Goal: Task Accomplishment & Management: Complete application form

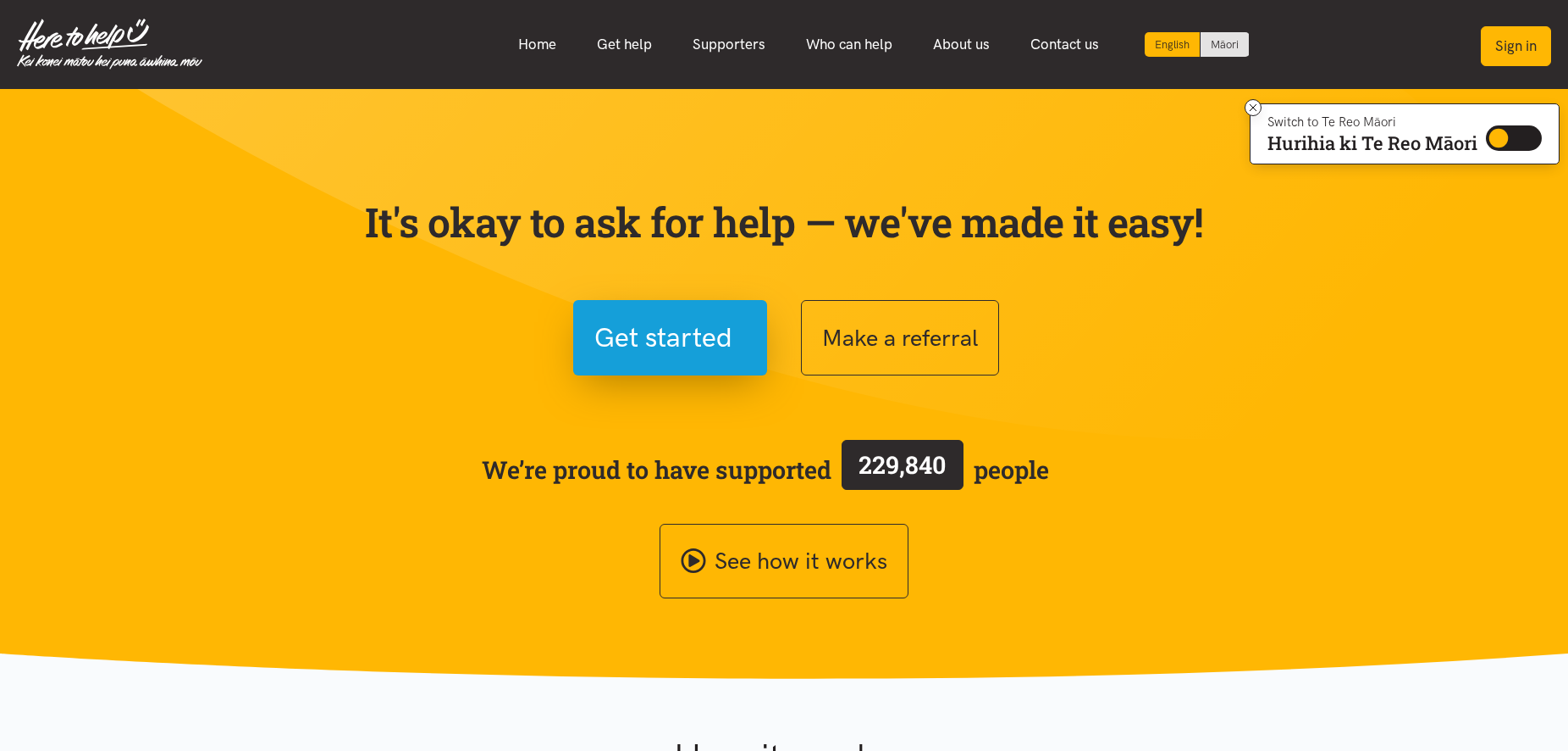
click at [1490, 47] on button "Sign in" at bounding box center [1515, 46] width 70 height 39
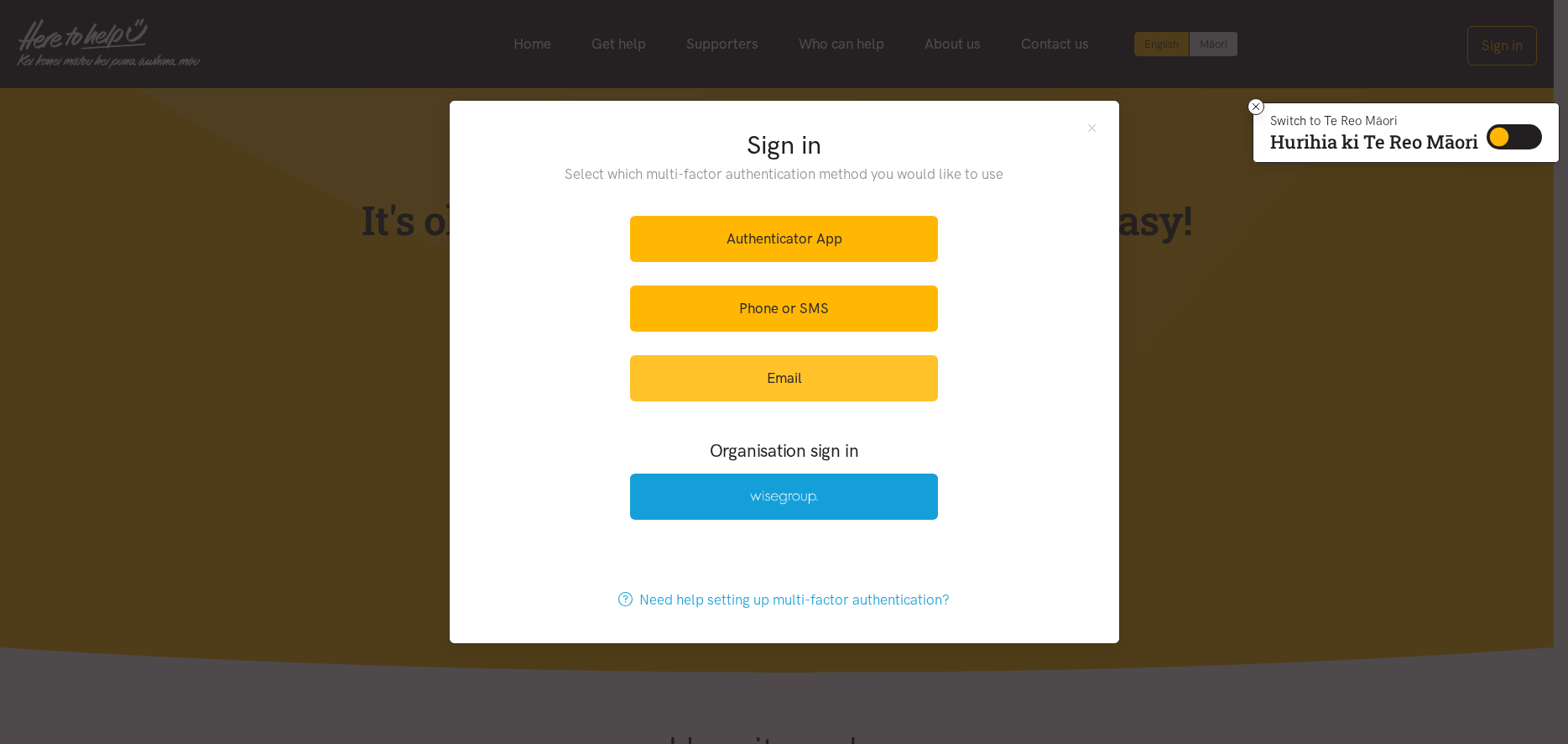
click at [774, 376] on link "Email" at bounding box center [784, 377] width 308 height 46
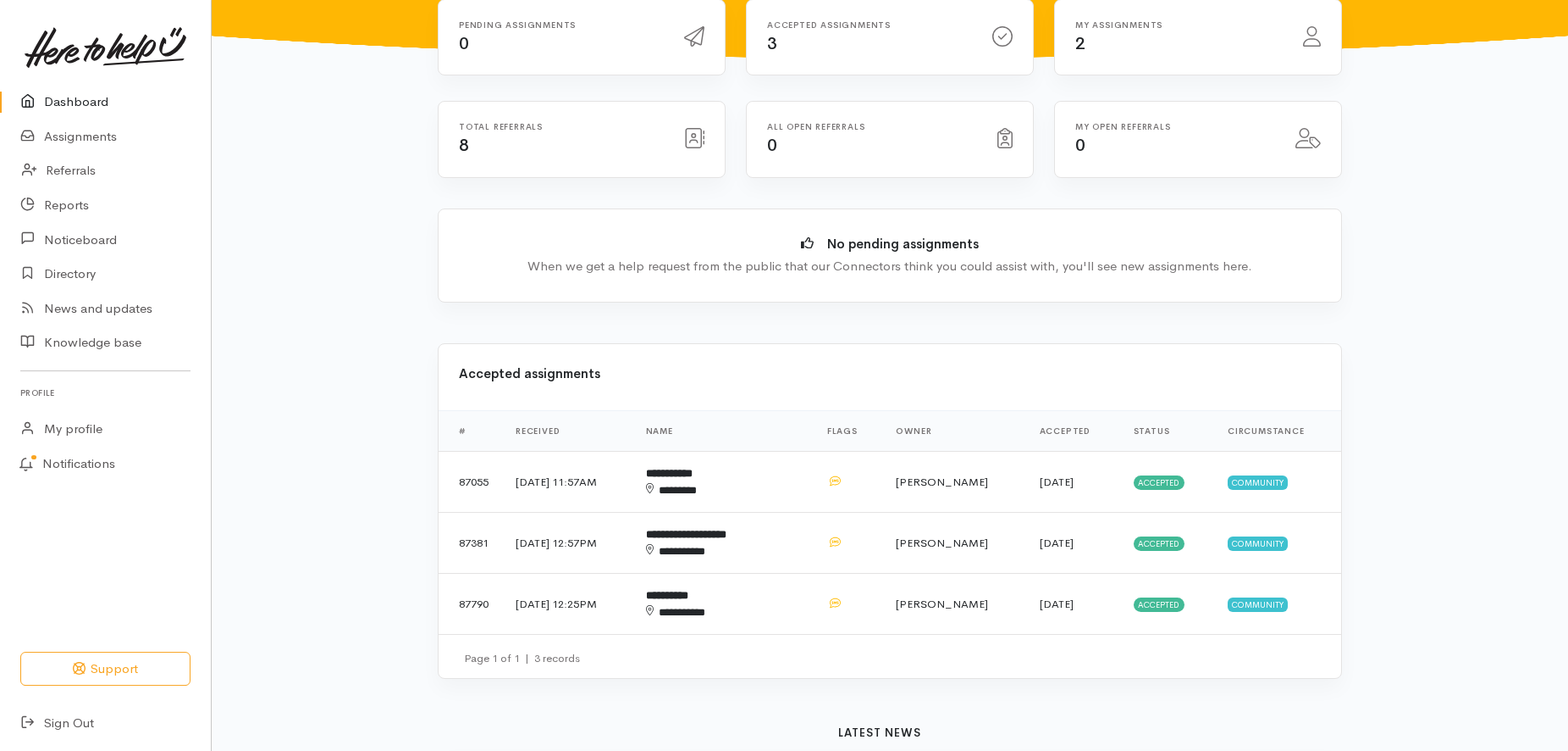
scroll to position [173, 0]
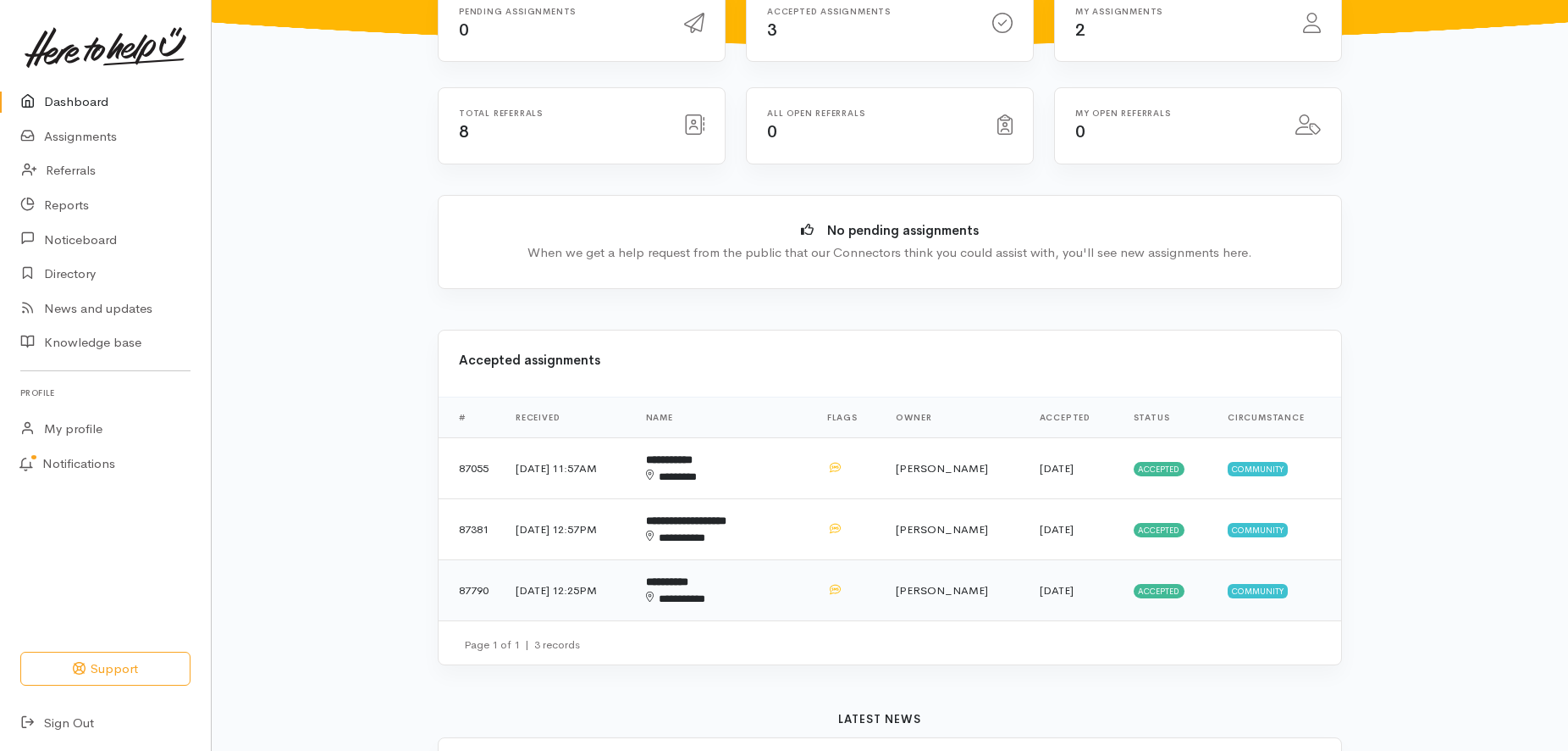
click at [689, 578] on b "**********" at bounding box center [667, 581] width 42 height 11
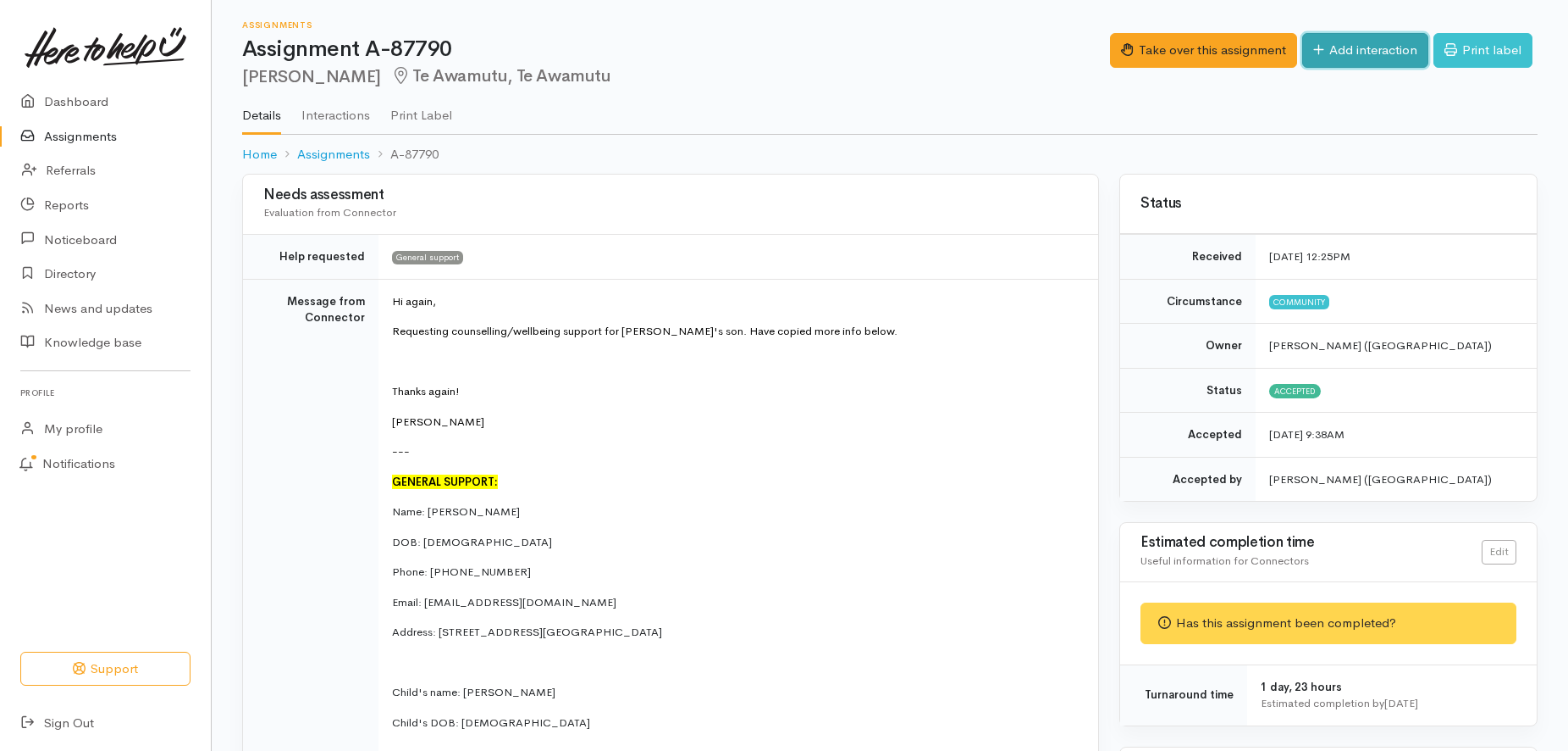
click at [1368, 45] on link "Add interaction" at bounding box center [1365, 50] width 126 height 34
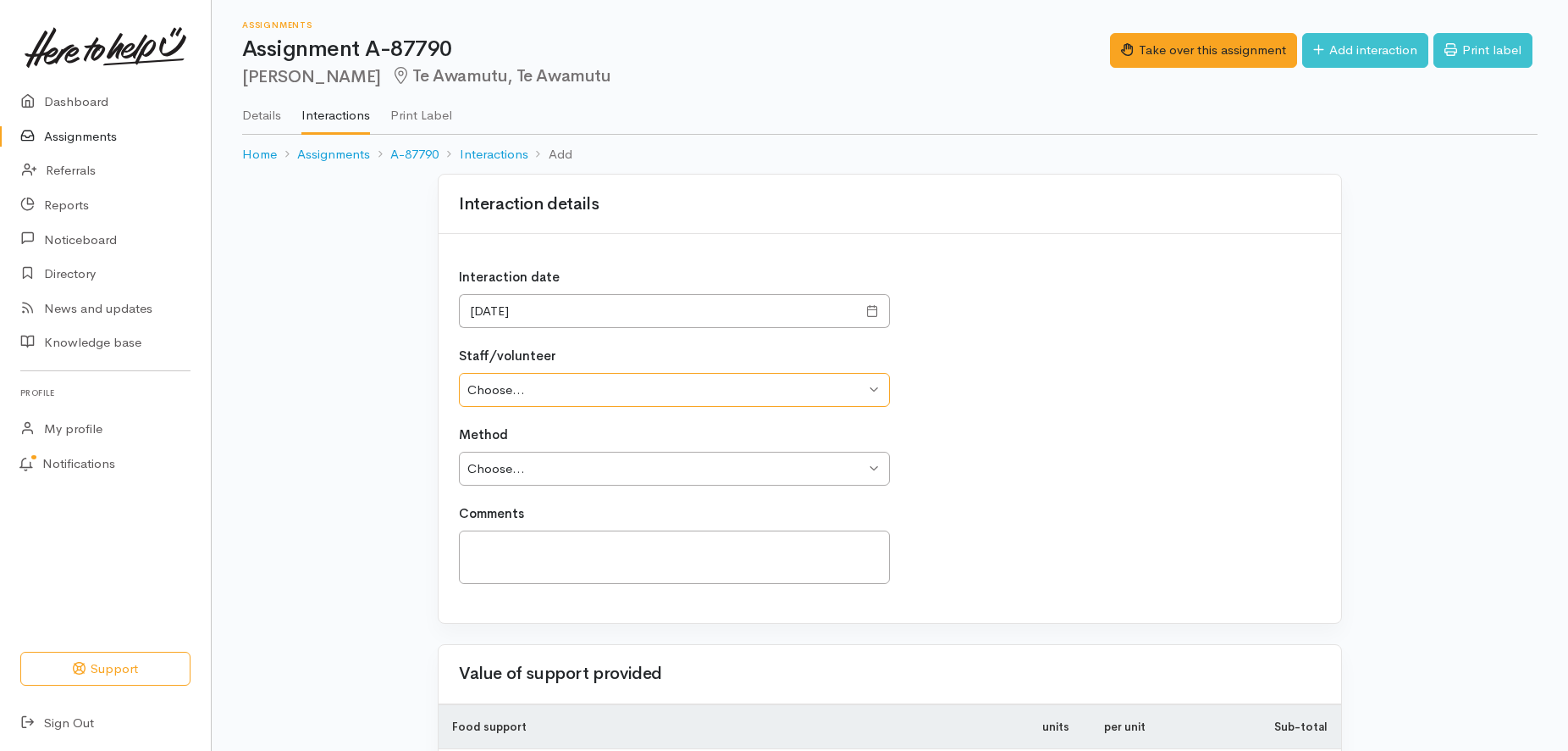
click at [458, 373] on select "Choose... [PERSON_NAME] [PERSON_NAME] Rangitonga [PERSON_NAME] [PERSON_NAME] [P…" at bounding box center [674, 390] width 431 height 34
select select "924"
click option "[PERSON_NAME]" at bounding box center [0, 0] width 0 height 0
click at [458, 452] on select "Choose... Phone Visit Other" at bounding box center [674, 469] width 431 height 34
select select "3"
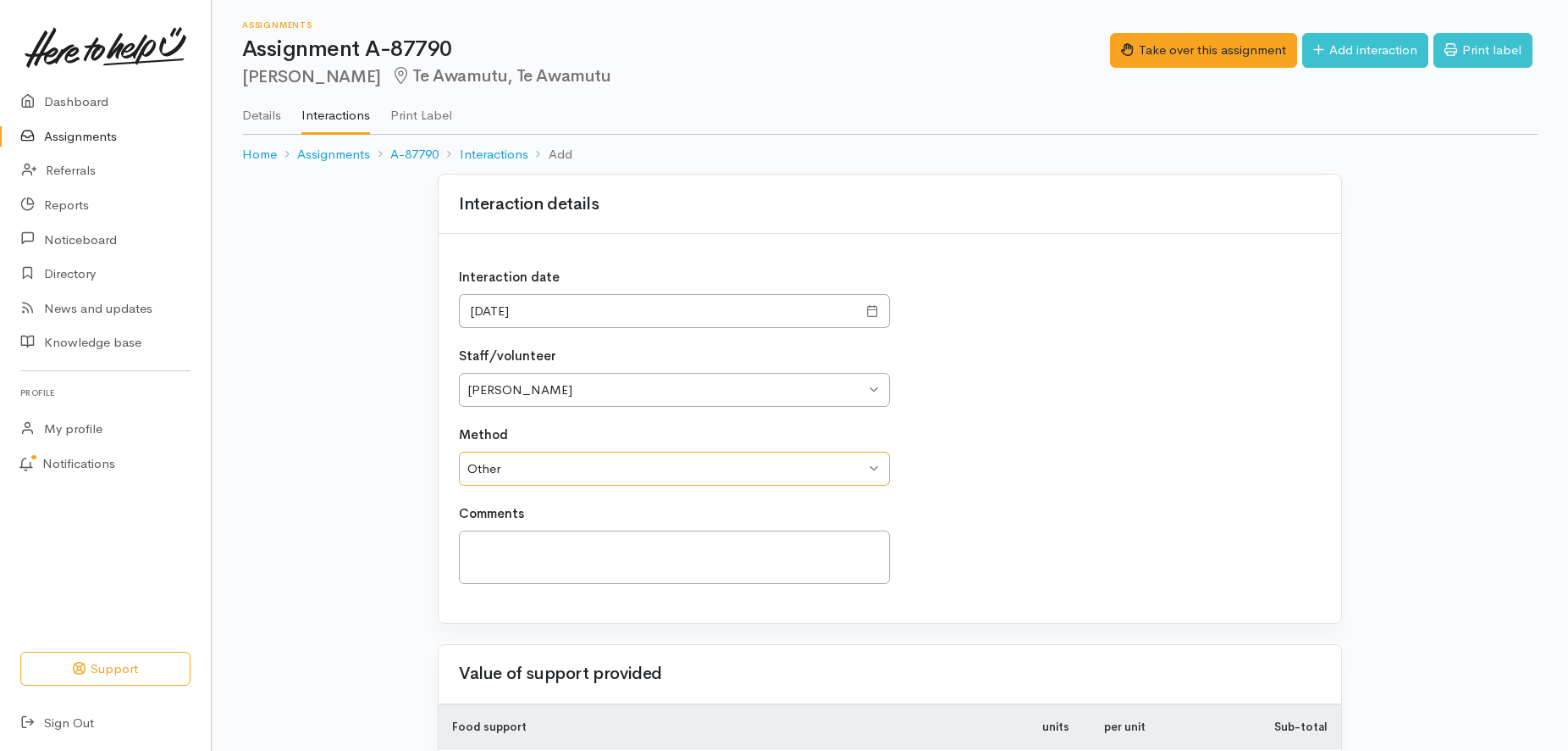
click option "Other" at bounding box center [0, 0] width 0 height 0
click at [510, 550] on textarea at bounding box center [674, 557] width 431 height 53
paste textarea "[PERSON_NAME] has contacted her and will be acting on the referral further, whe…"
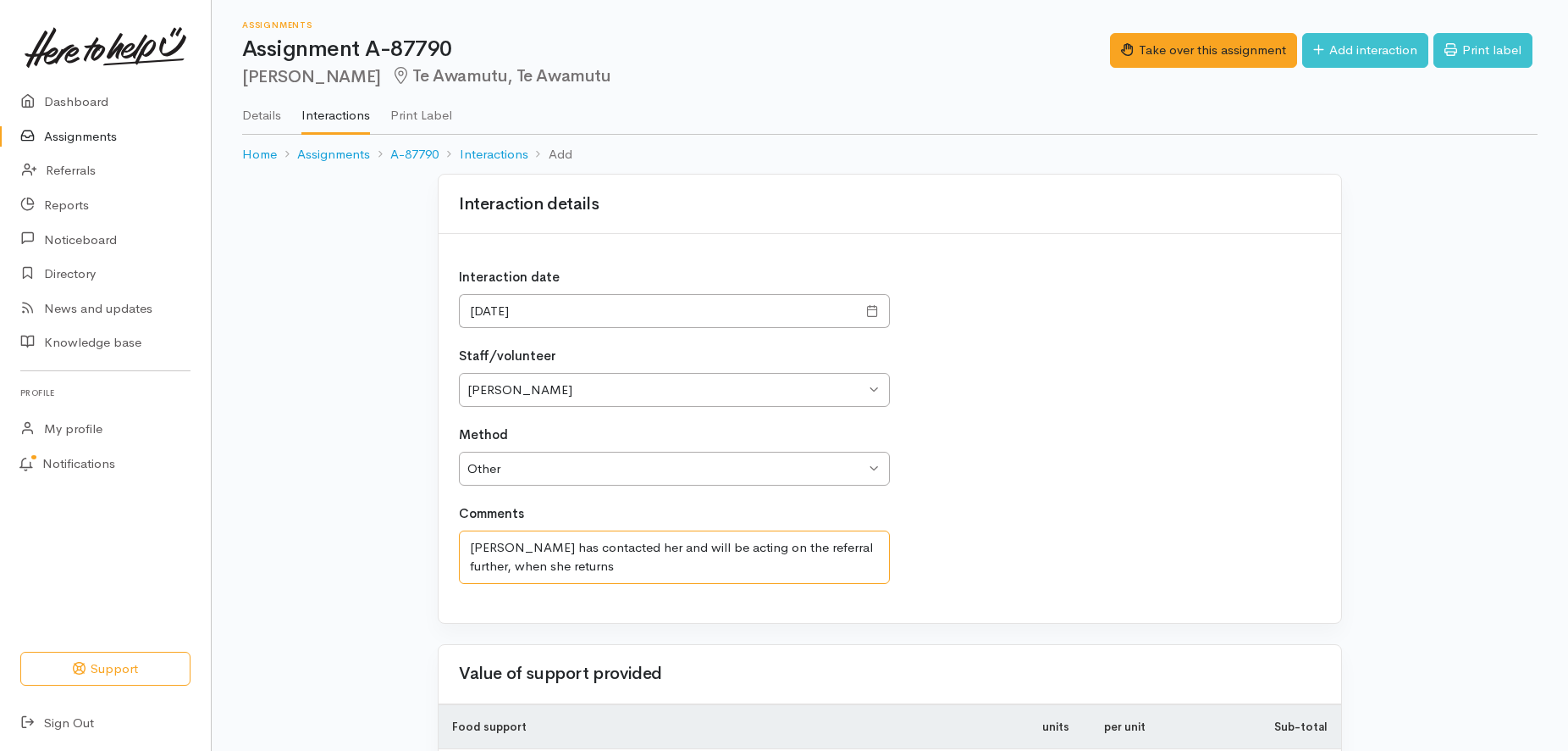
click at [527, 547] on textarea "[PERSON_NAME] has contacted her and will be acting on the referral further, whe…" at bounding box center [674, 557] width 431 height 53
drag, startPoint x: 694, startPoint y: 543, endPoint x: 711, endPoint y: 541, distance: 17.1
click at [711, 541] on textarea "[PERSON_NAME] our counselor has contacted her and will be acting on the referra…" at bounding box center [674, 557] width 431 height 53
click at [552, 563] on textarea "[PERSON_NAME] our counselor has contacted [PERSON_NAME] and will be acting on t…" at bounding box center [674, 557] width 431 height 53
click at [660, 566] on textarea "[PERSON_NAME] our counselor has contacted [PERSON_NAME] and will be acting on t…" at bounding box center [674, 557] width 431 height 53
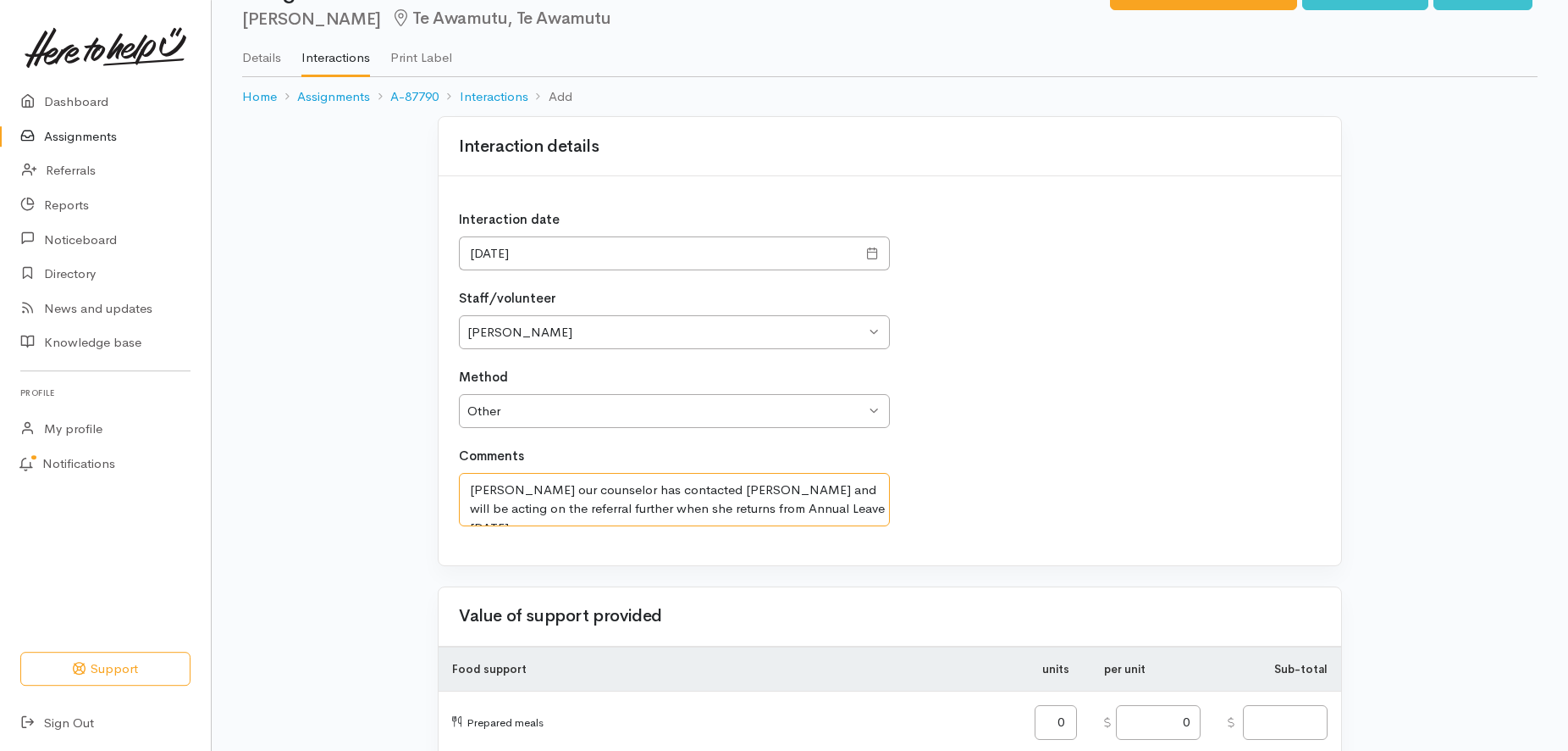
scroll to position [87, 0]
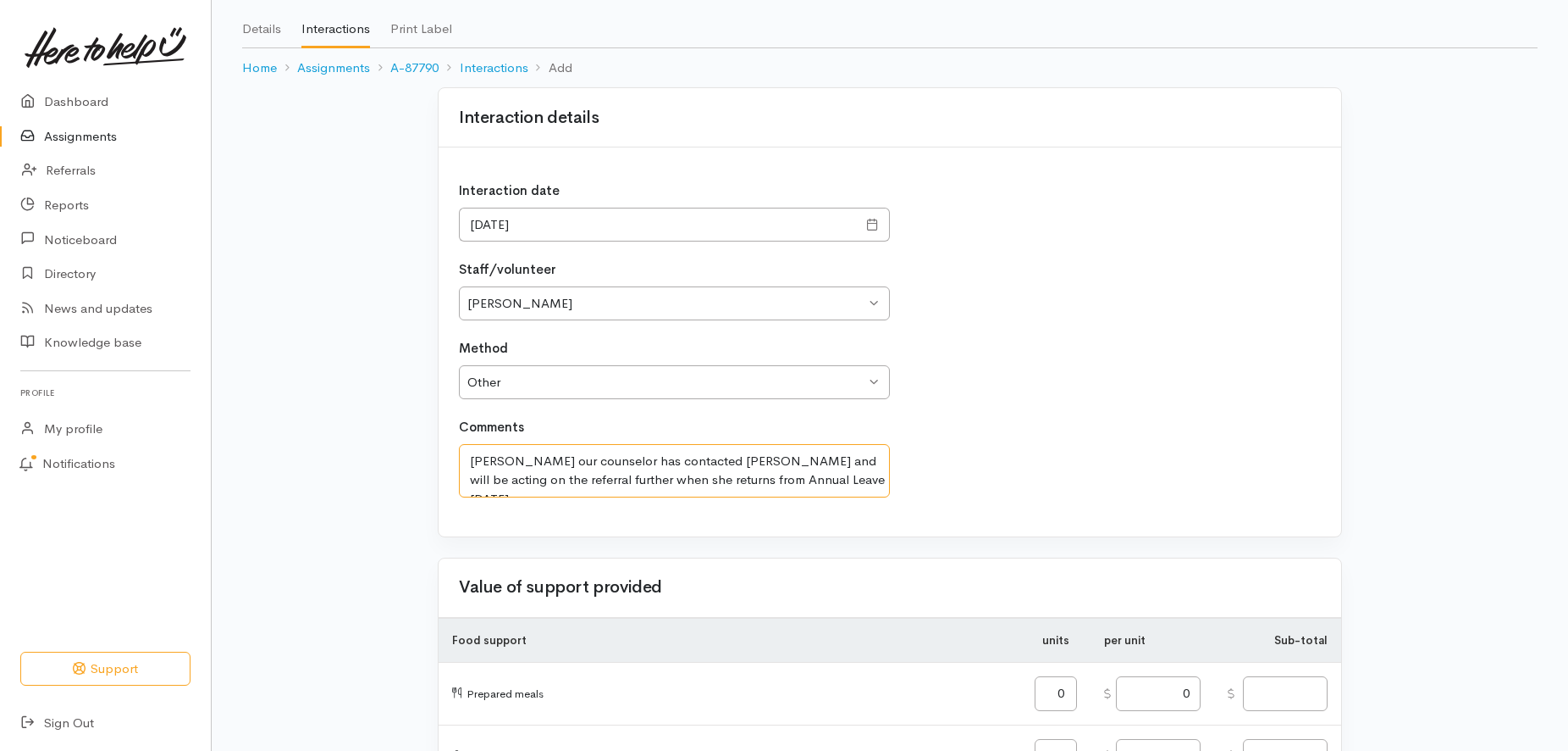
click at [469, 463] on textarea "[PERSON_NAME] our counselor has contacted [PERSON_NAME] and will be acting on t…" at bounding box center [674, 470] width 431 height 53
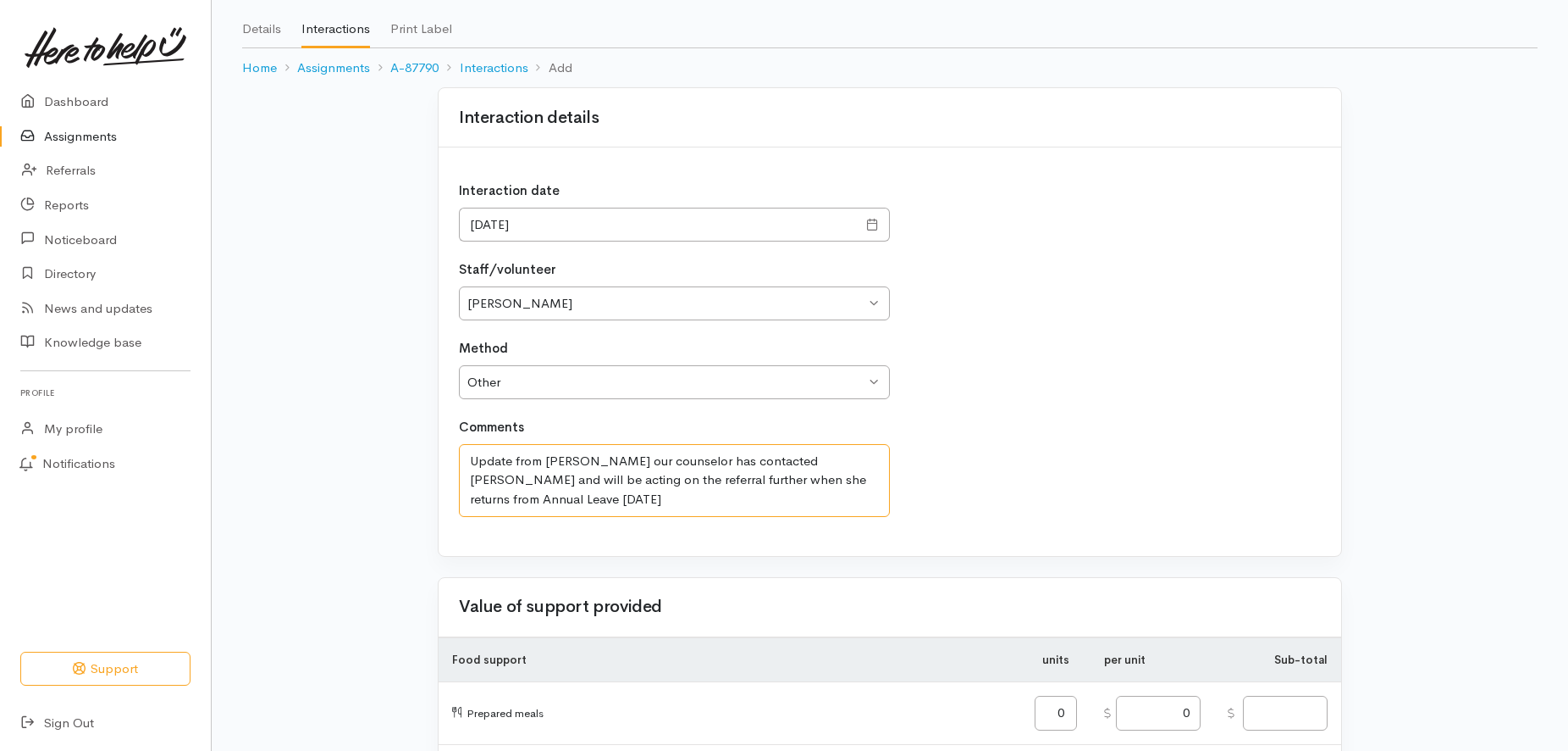
click at [548, 462] on textarea "Update from [PERSON_NAME] our counselor has contacted [PERSON_NAME] and will be…" at bounding box center [674, 480] width 431 height 73
click at [749, 460] on textarea "Update from our staff member [PERSON_NAME] our counselor has contacted [PERSON_…" at bounding box center [674, 480] width 431 height 73
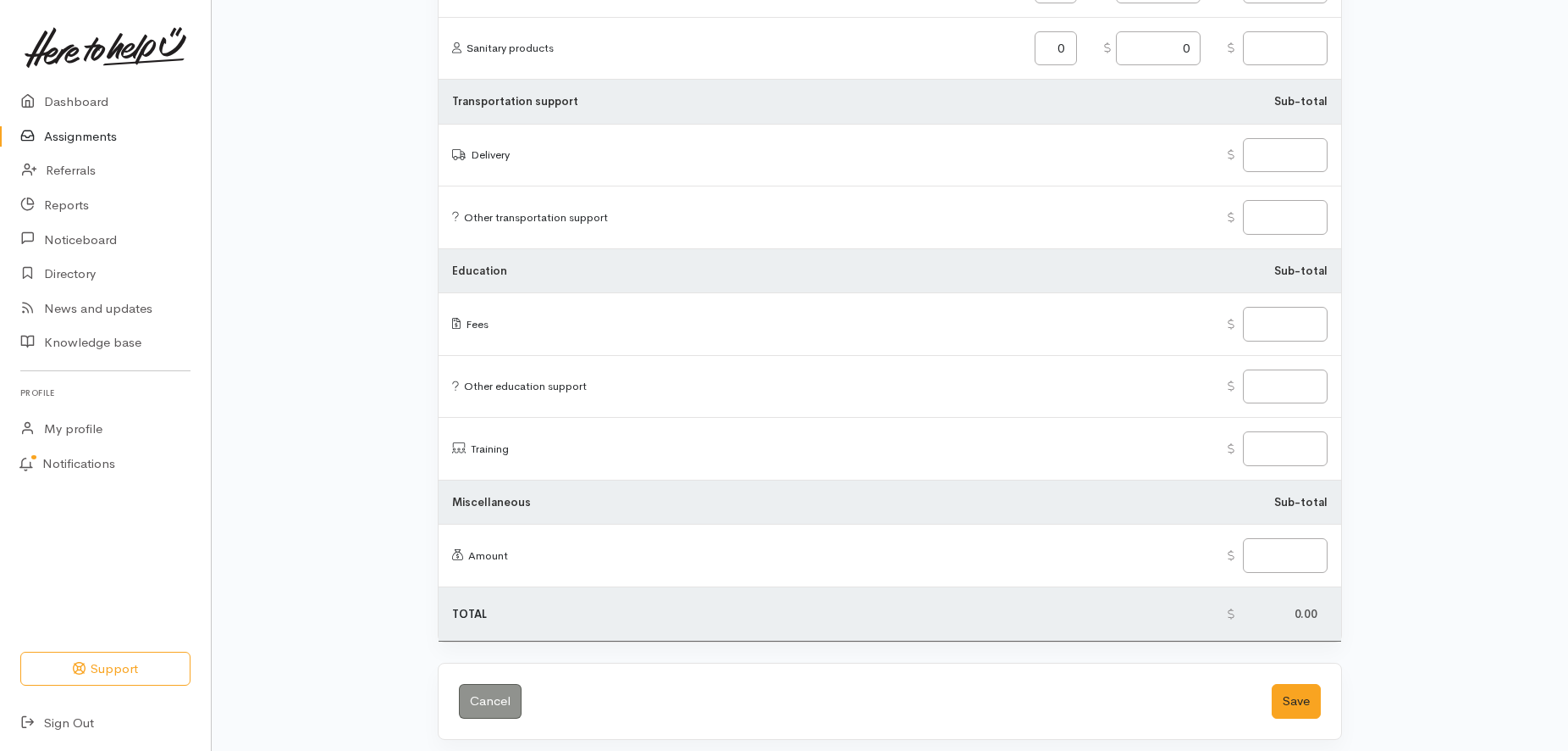
scroll to position [1996, 0]
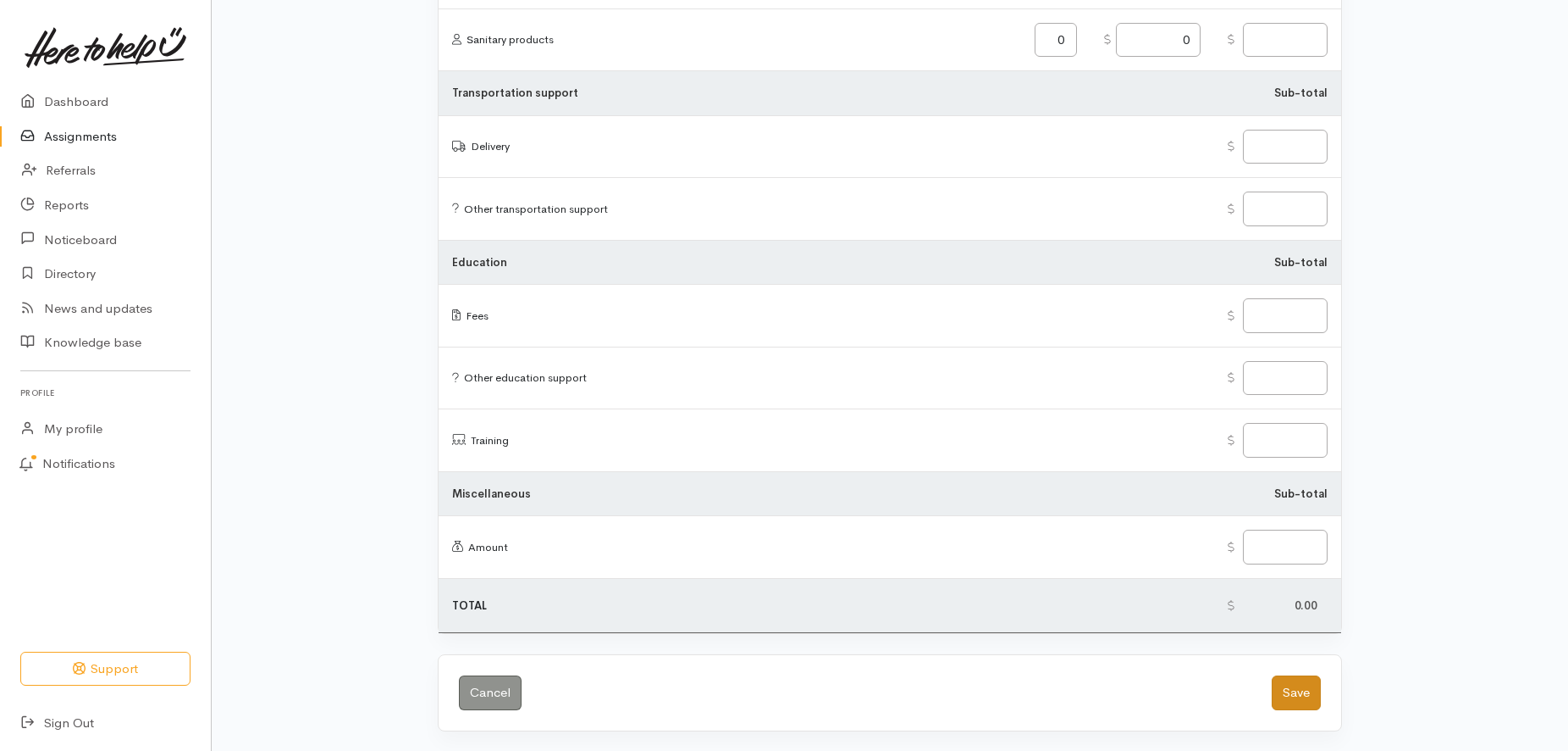
type textarea "Update from our staff member [PERSON_NAME] our counselor has contacted [PERSON_…"
click at [1292, 692] on button "Save" at bounding box center [1297, 692] width 49 height 34
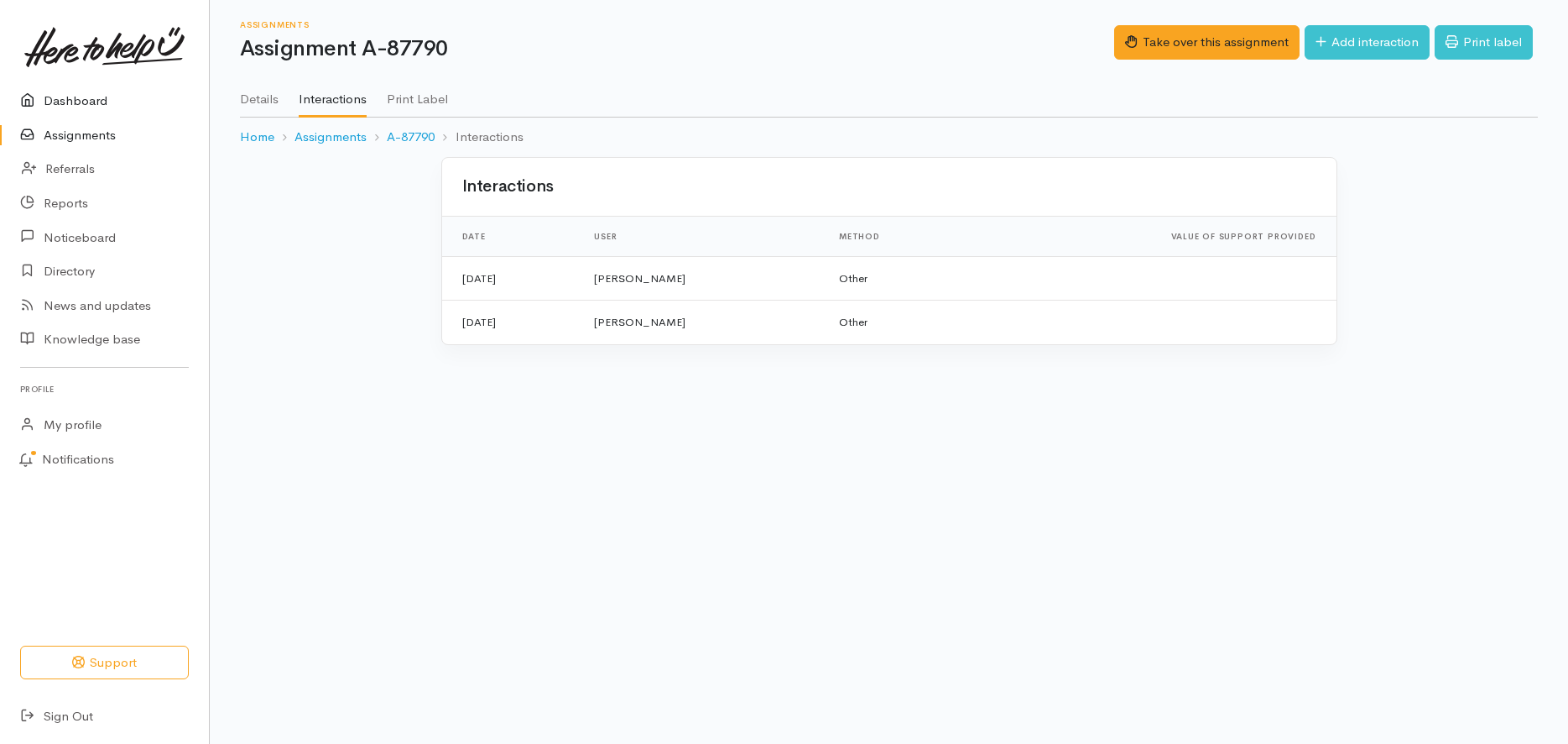
click at [63, 91] on link "Dashboard" at bounding box center [104, 100] width 209 height 34
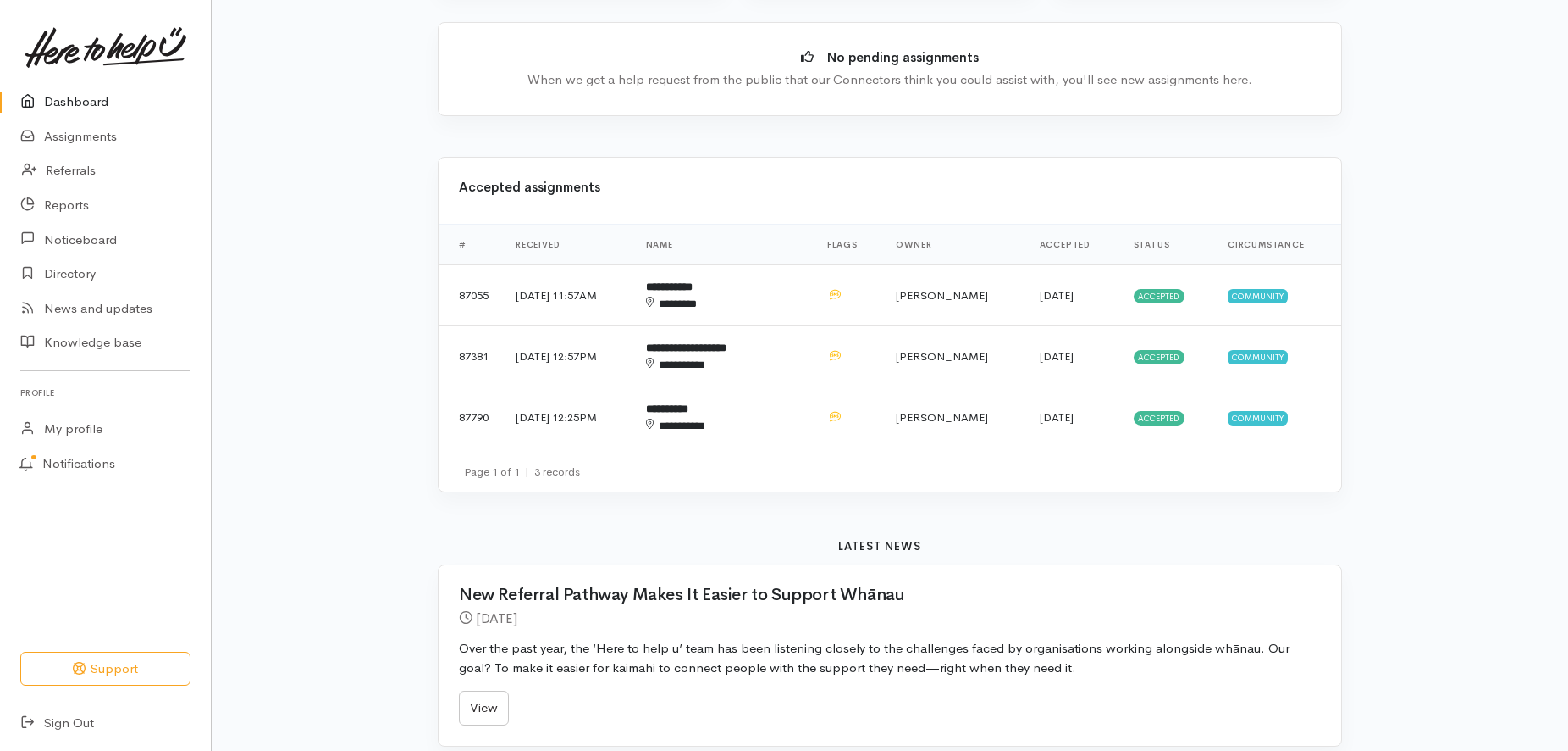
scroll to position [173, 0]
